Goal: Task Accomplishment & Management: Use online tool/utility

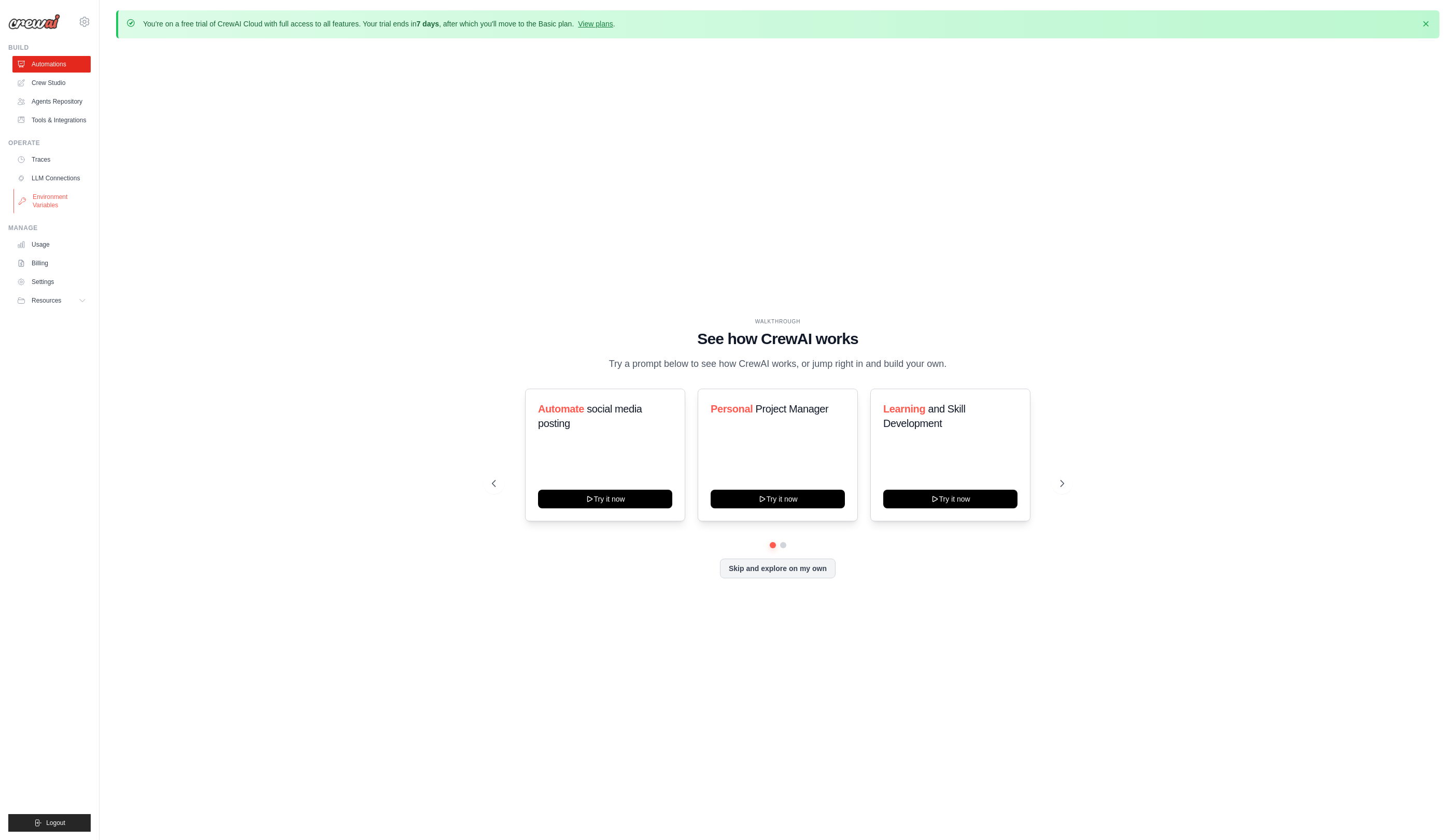
click at [69, 205] on link "Environment Variables" at bounding box center [53, 201] width 78 height 25
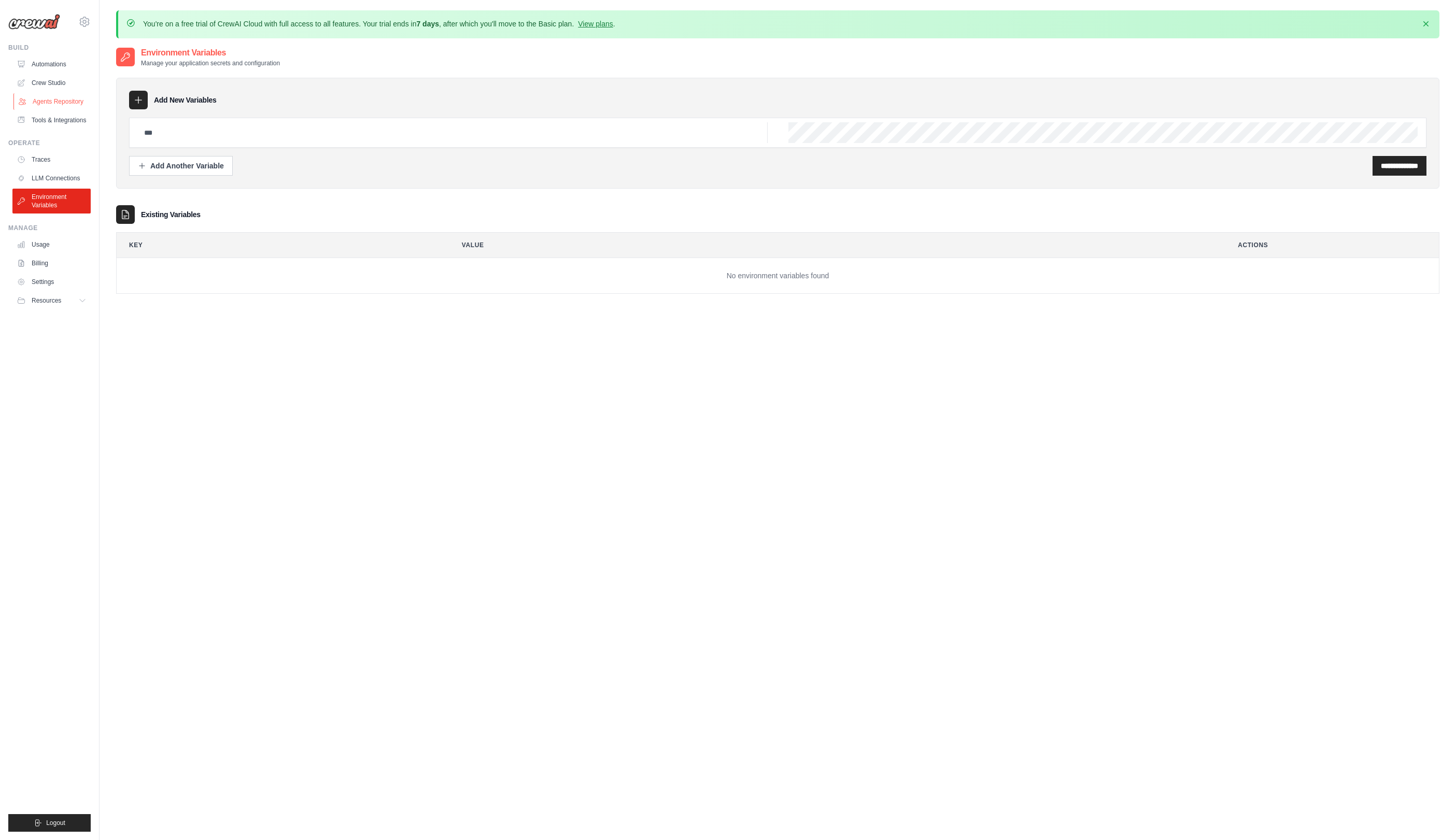
click at [67, 94] on link "Agents Repository" at bounding box center [53, 101] width 78 height 16
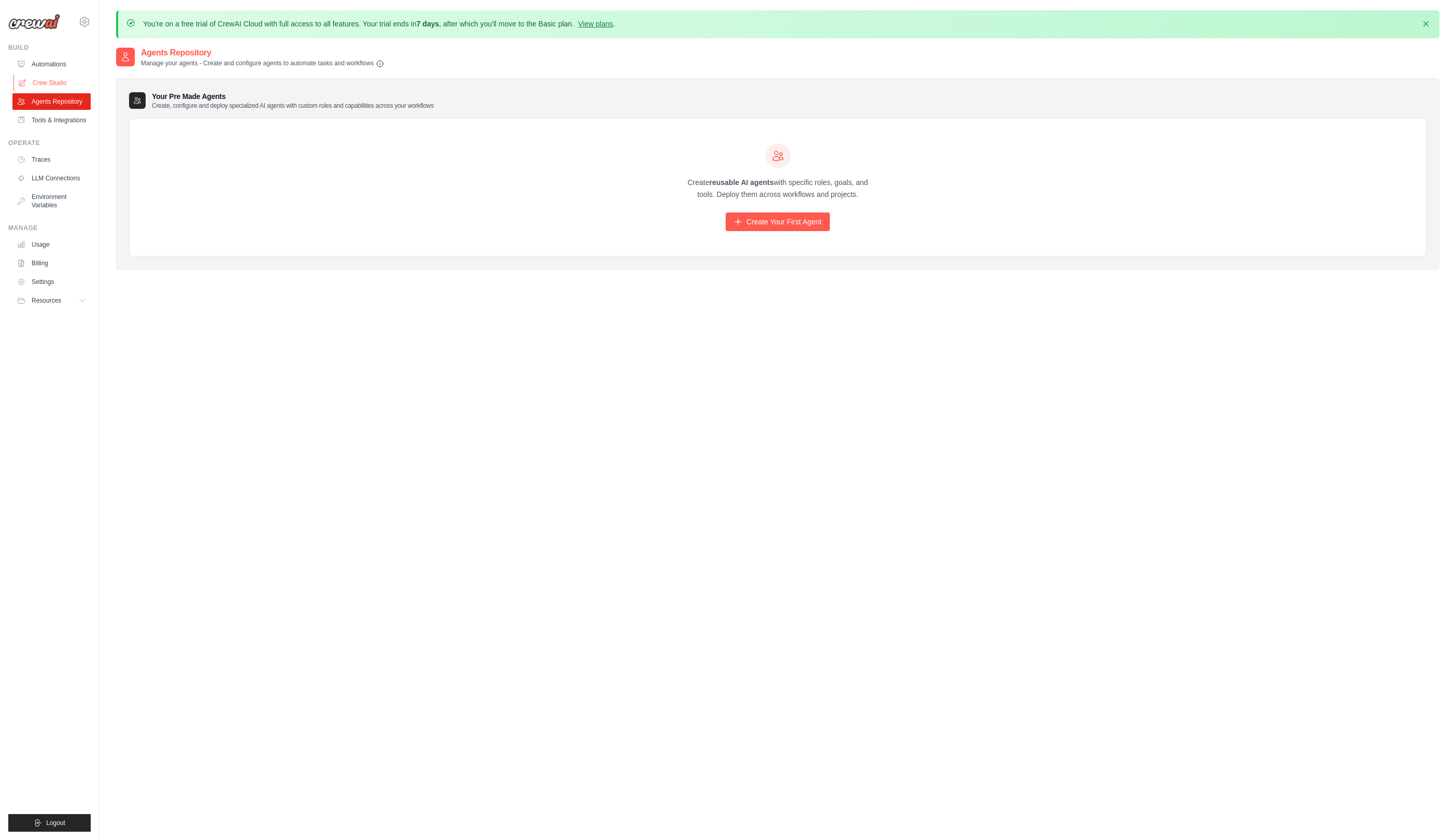
click at [74, 89] on link "Crew Studio" at bounding box center [53, 82] width 78 height 16
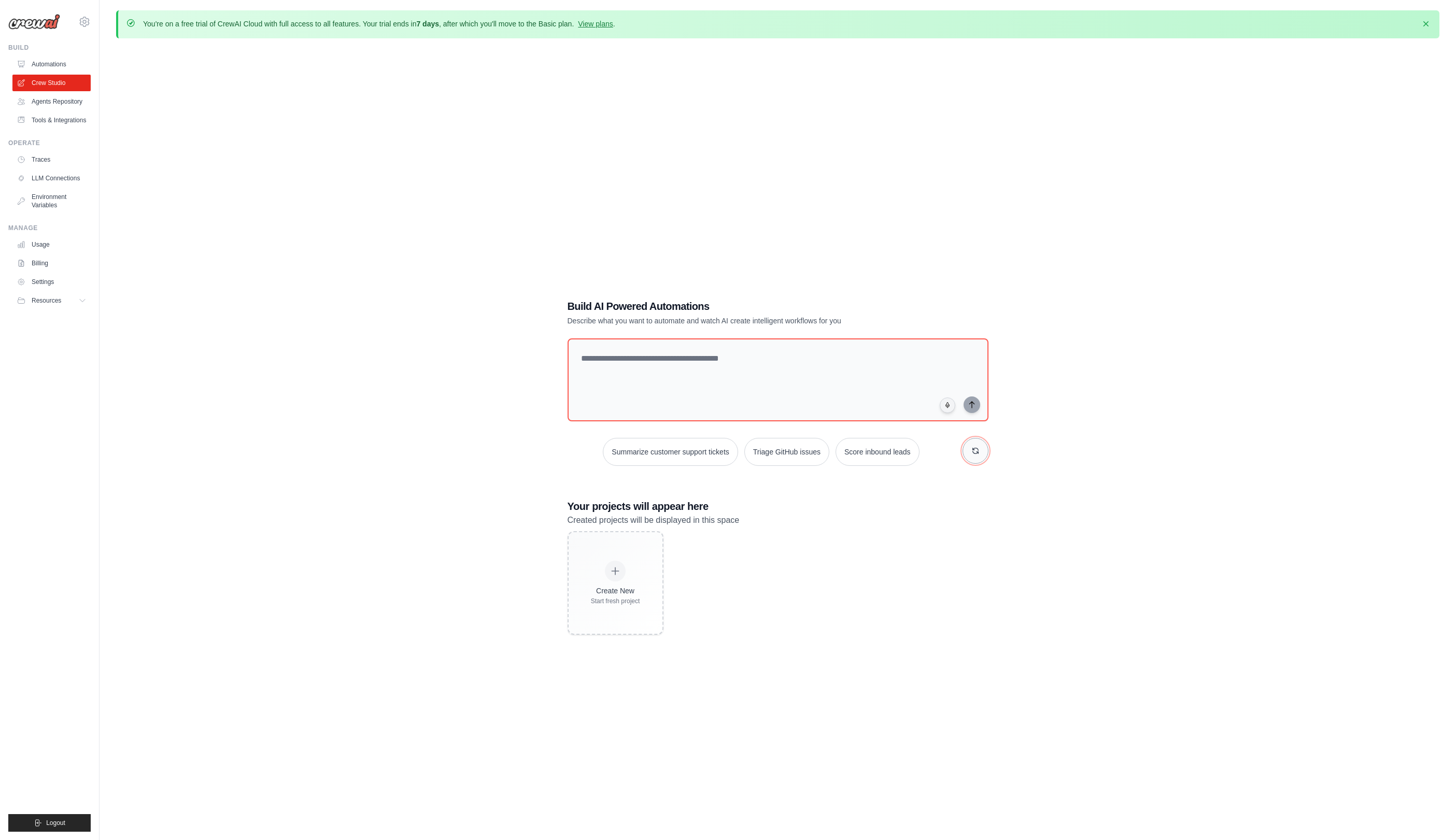
click at [987, 450] on button "button" at bounding box center [975, 451] width 26 height 26
click at [981, 454] on button "button" at bounding box center [975, 451] width 26 height 26
click at [981, 450] on button "button" at bounding box center [975, 451] width 26 height 26
click at [976, 455] on button "button" at bounding box center [975, 451] width 26 height 26
click at [972, 459] on button "button" at bounding box center [975, 451] width 26 height 26
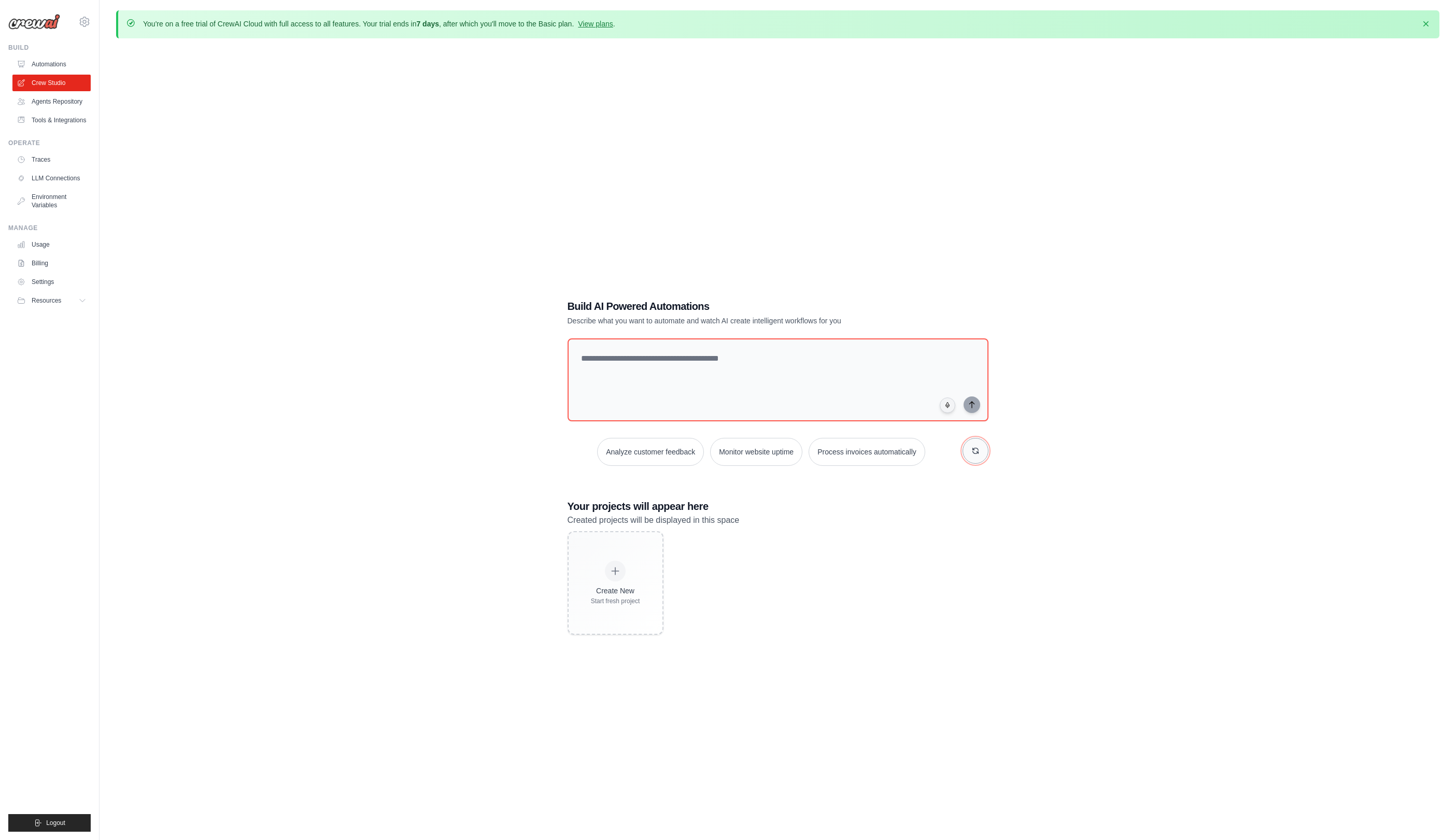
click at [977, 452] on icon "button" at bounding box center [976, 451] width 6 height 6
click at [860, 385] on textarea at bounding box center [777, 380] width 425 height 84
click at [28, 297] on div "Resources" at bounding box center [40, 301] width 44 height 9
click at [47, 281] on link "Settings" at bounding box center [53, 282] width 78 height 16
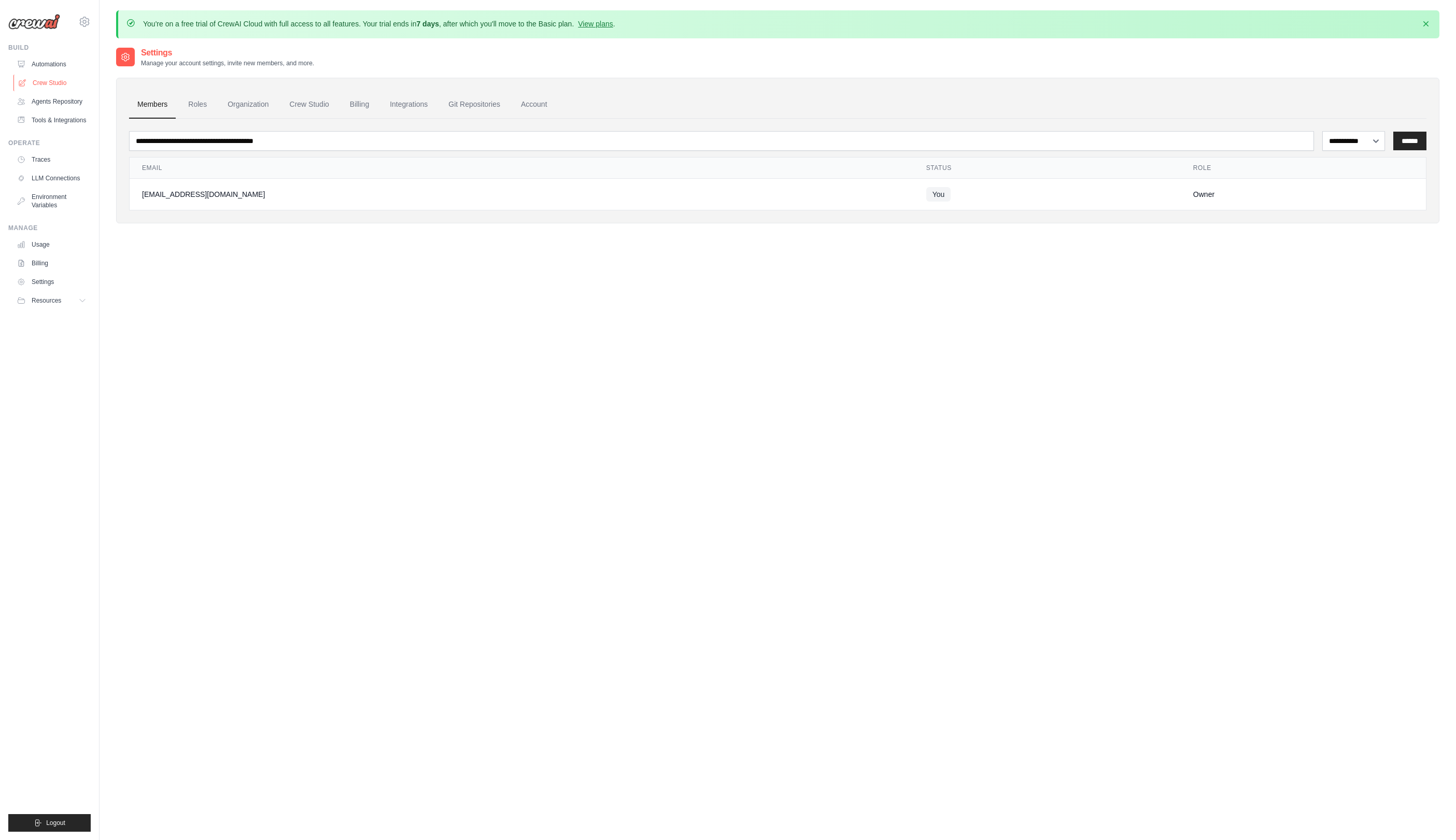
click at [45, 80] on link "Crew Studio" at bounding box center [53, 82] width 78 height 16
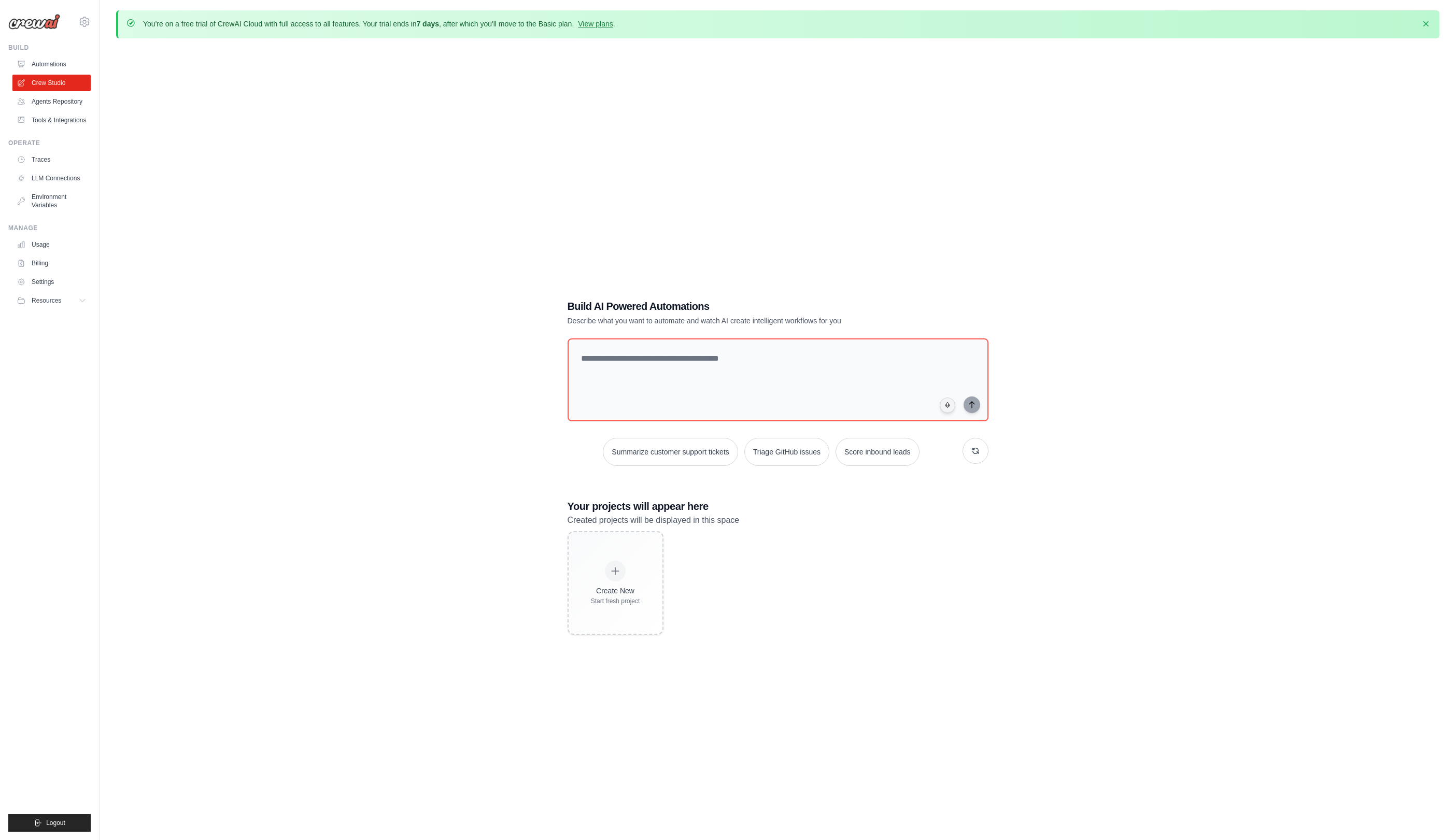
click at [52, 118] on link "Tools & Integrations" at bounding box center [52, 119] width 78 height 16
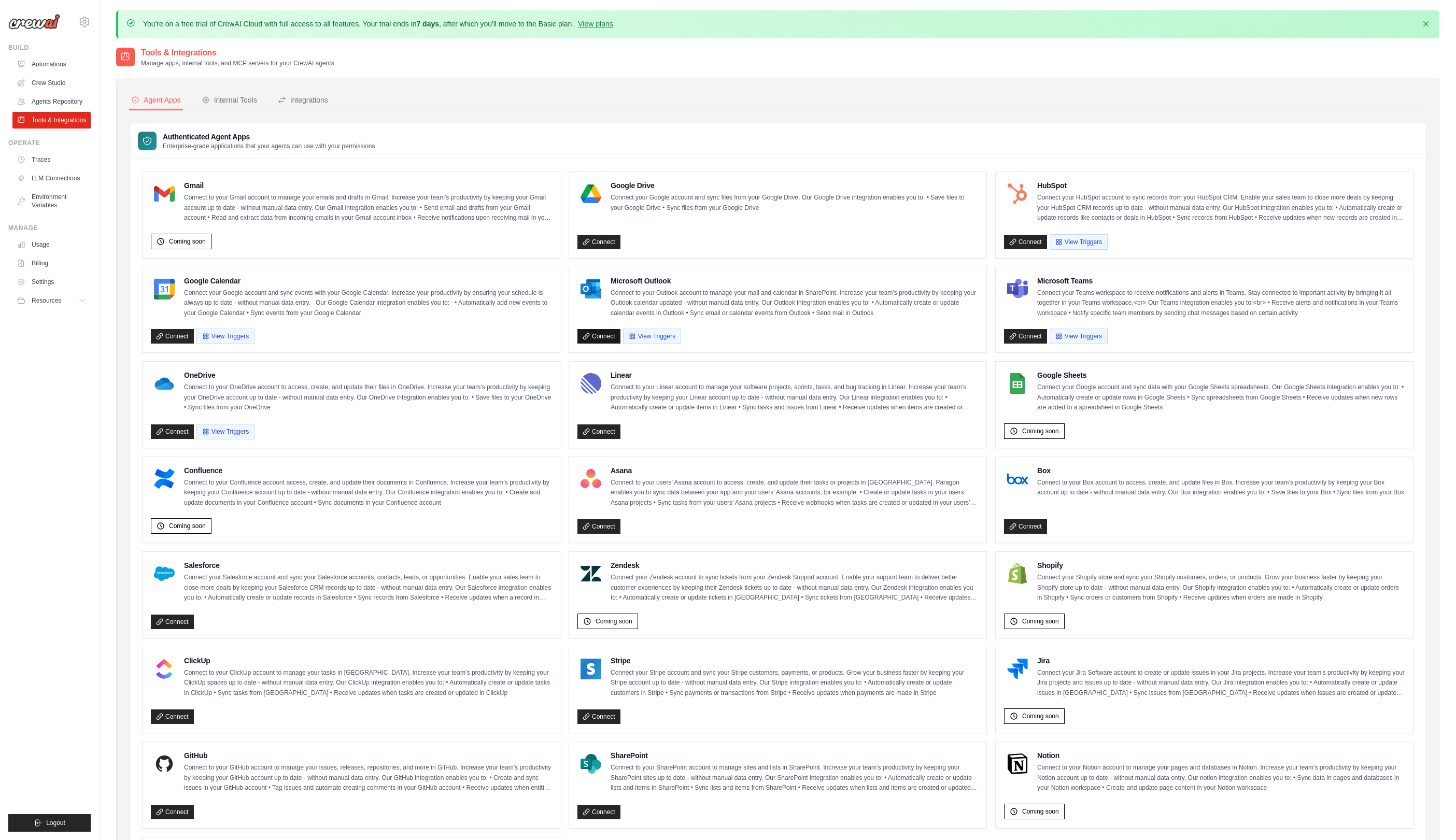
click at [601, 333] on link "Connect" at bounding box center [599, 336] width 43 height 14
click at [1025, 334] on link "Connect" at bounding box center [1025, 336] width 43 height 14
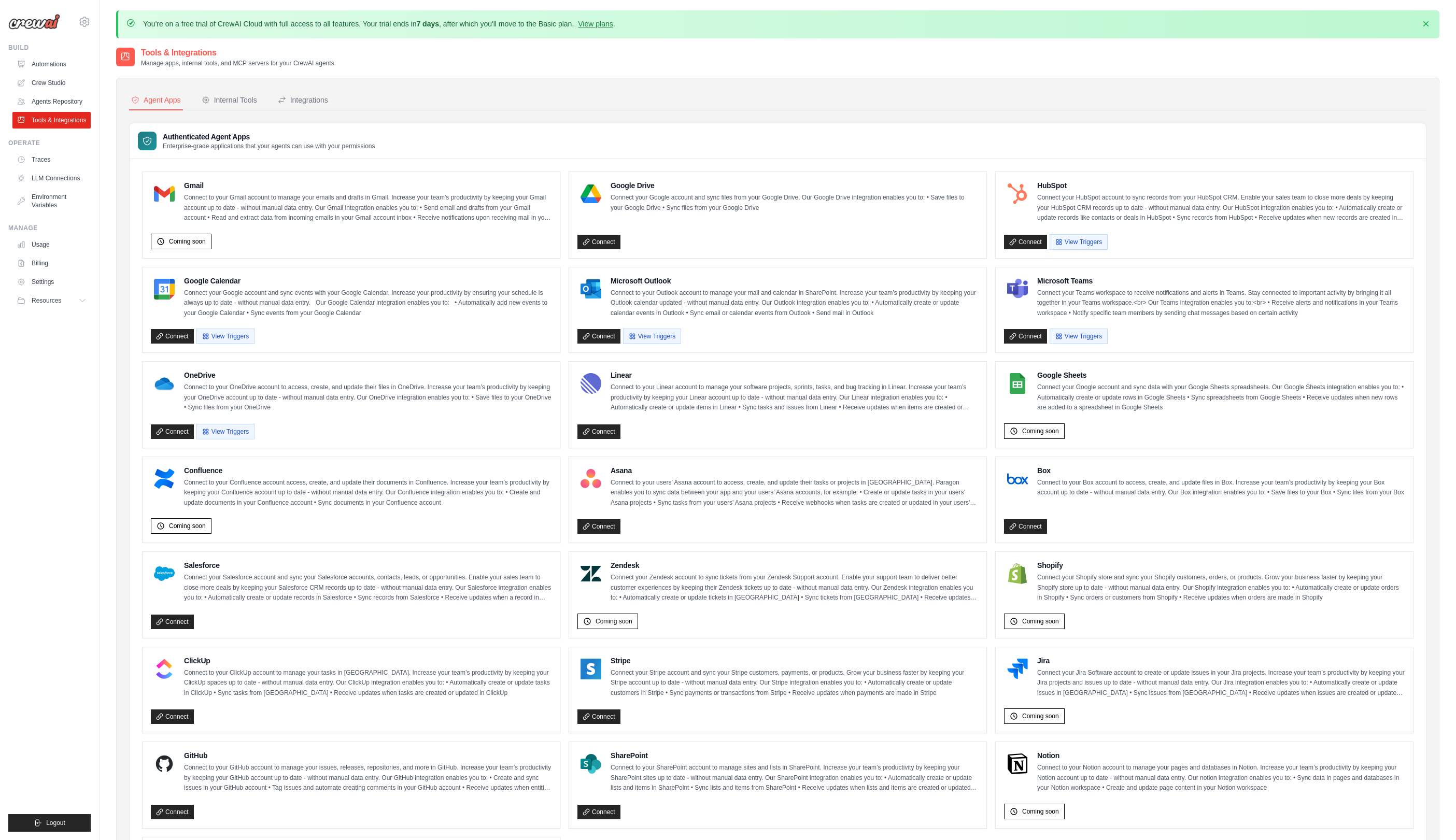
click at [1025, 334] on link "Connect" at bounding box center [1025, 336] width 43 height 14
click at [1017, 337] on link "Connect" at bounding box center [1025, 336] width 43 height 14
click at [1073, 338] on button "View Triggers" at bounding box center [1079, 336] width 58 height 15
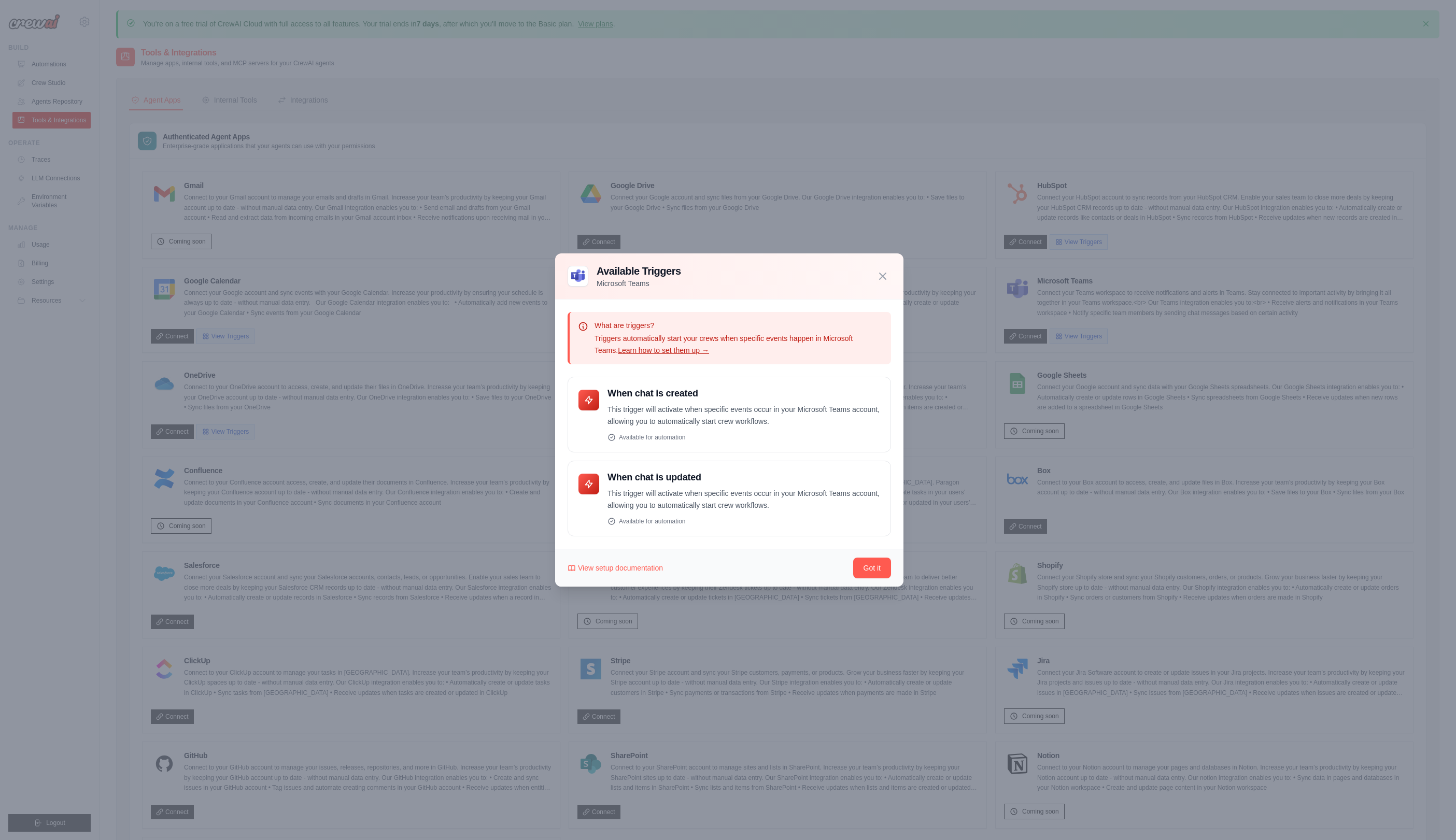
click at [652, 349] on link "Learn how to set them up →" at bounding box center [664, 350] width 92 height 9
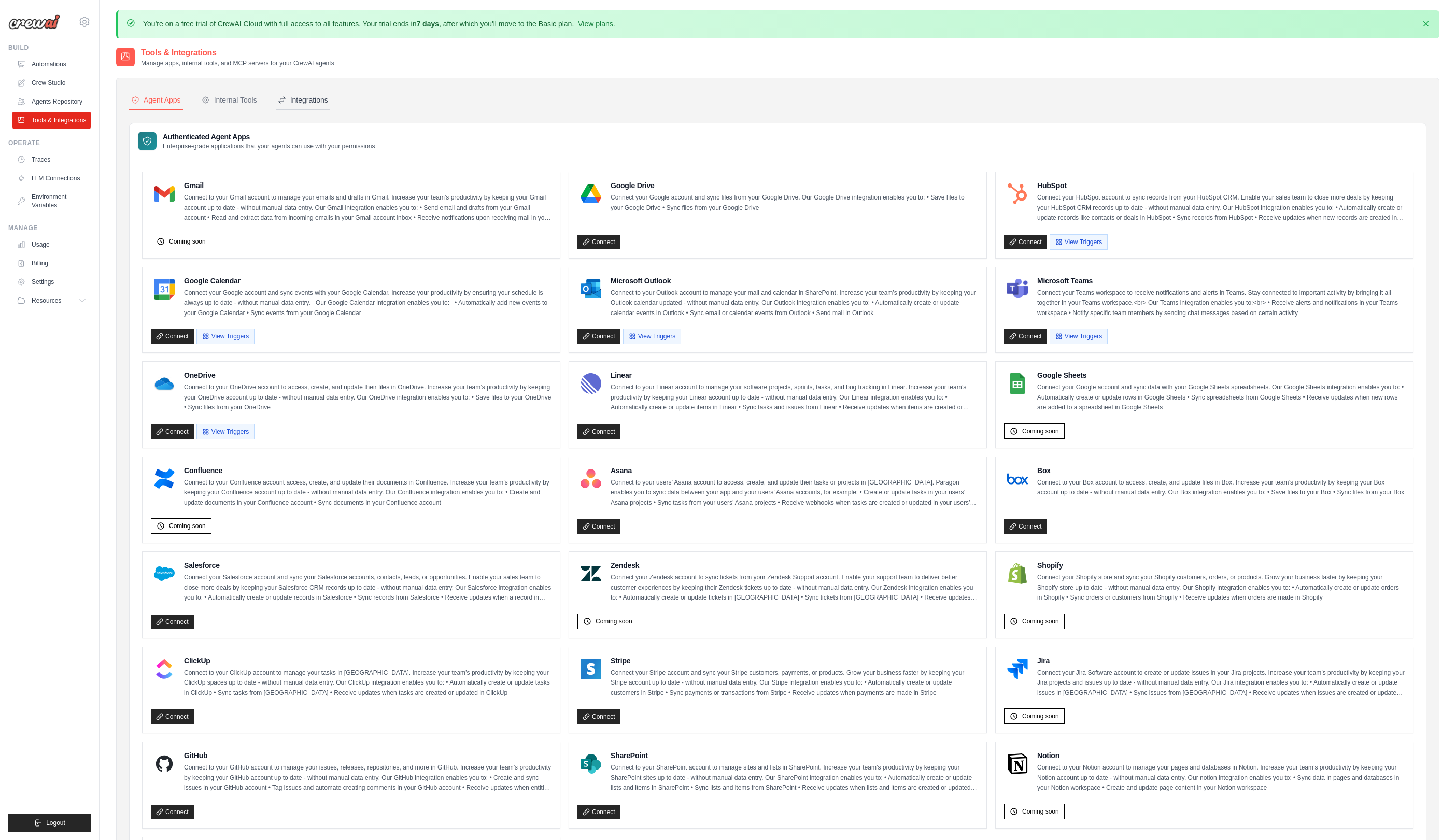
click at [291, 95] on div "Integrations" at bounding box center [303, 99] width 51 height 10
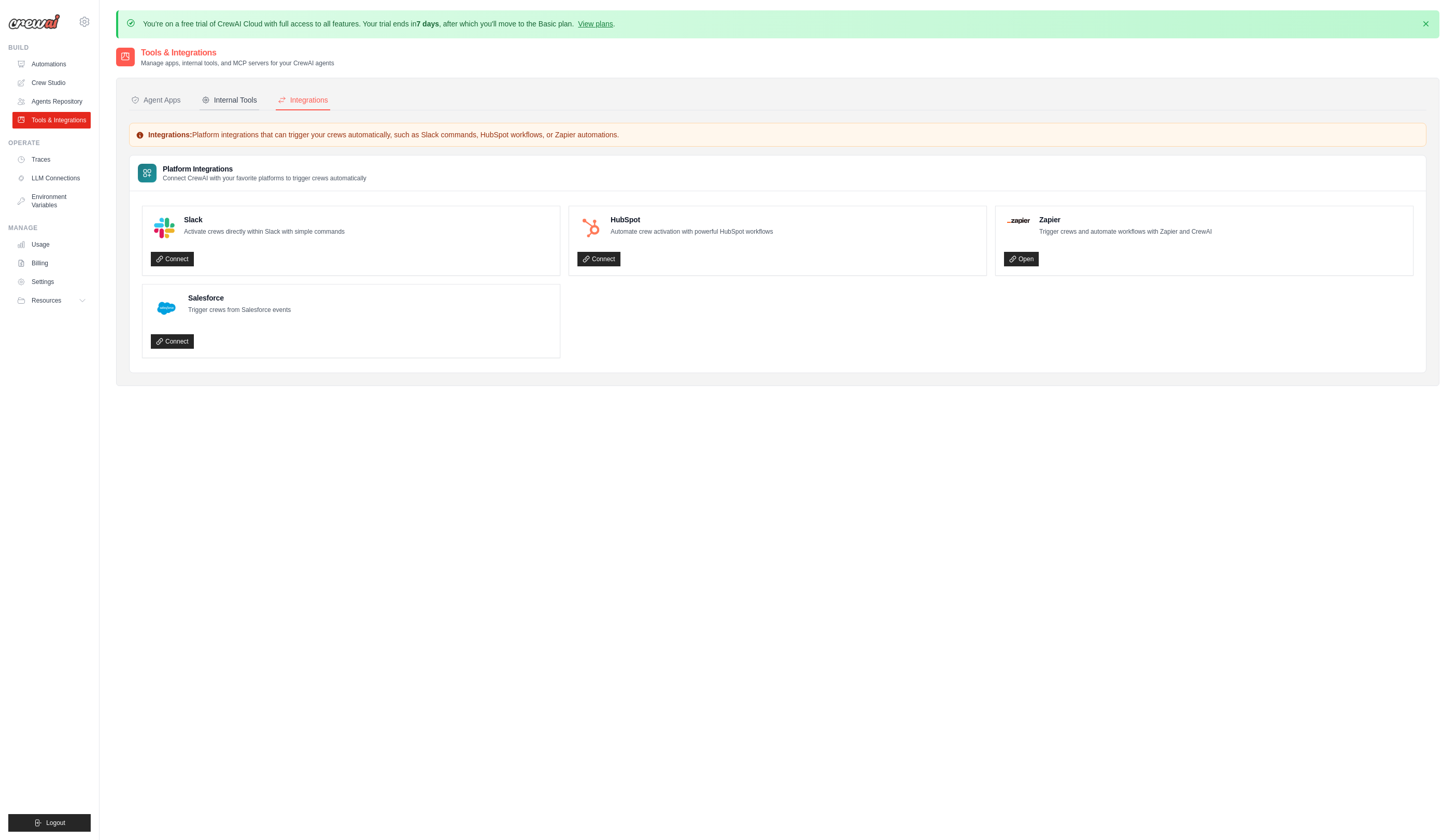
click at [223, 97] on div "Internal Tools" at bounding box center [229, 99] width 55 height 10
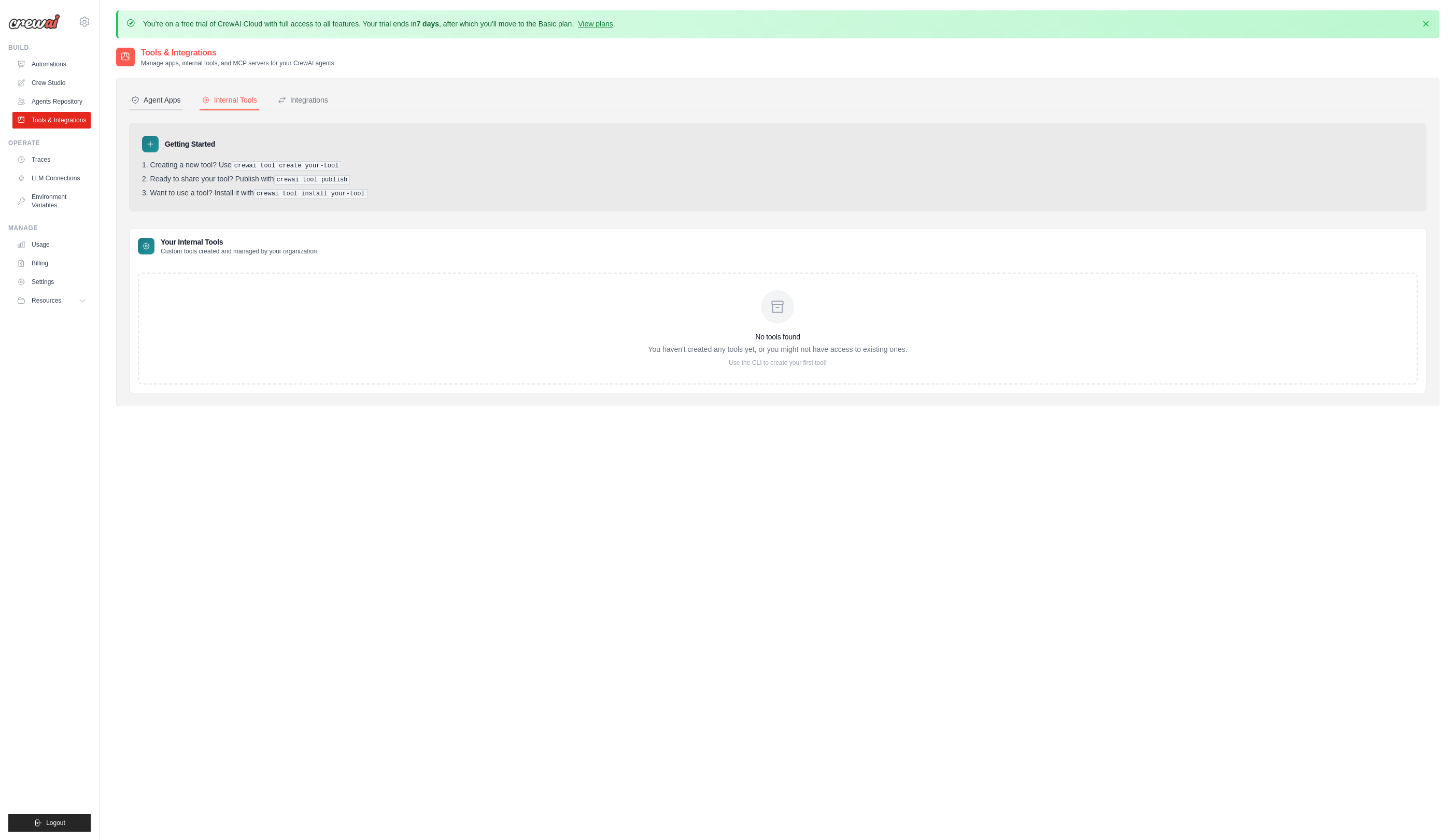
click at [178, 94] on button "Agent Apps" at bounding box center [156, 100] width 53 height 20
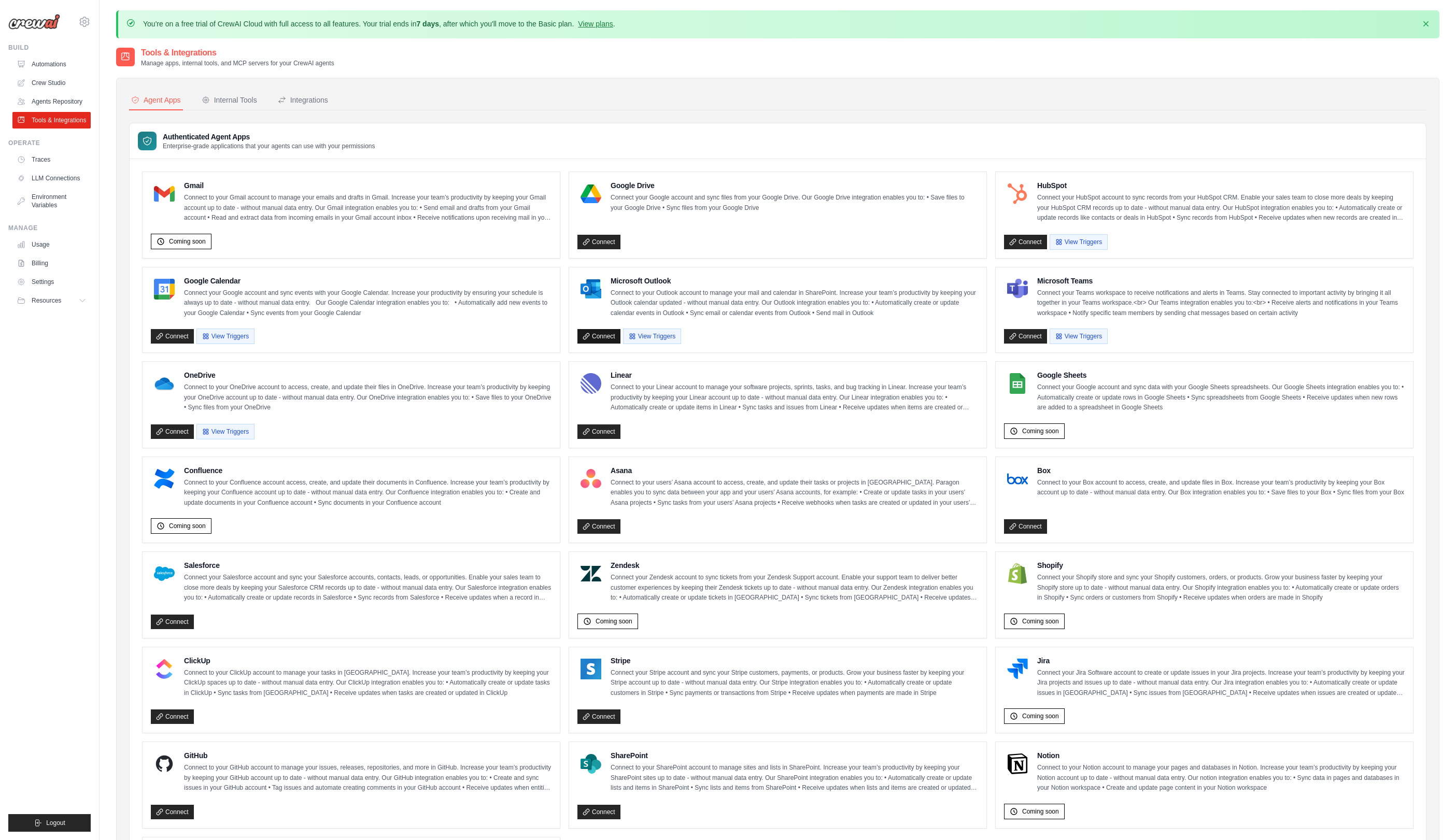
click at [590, 340] on link "Connect" at bounding box center [599, 336] width 43 height 14
